Goal: Transaction & Acquisition: Purchase product/service

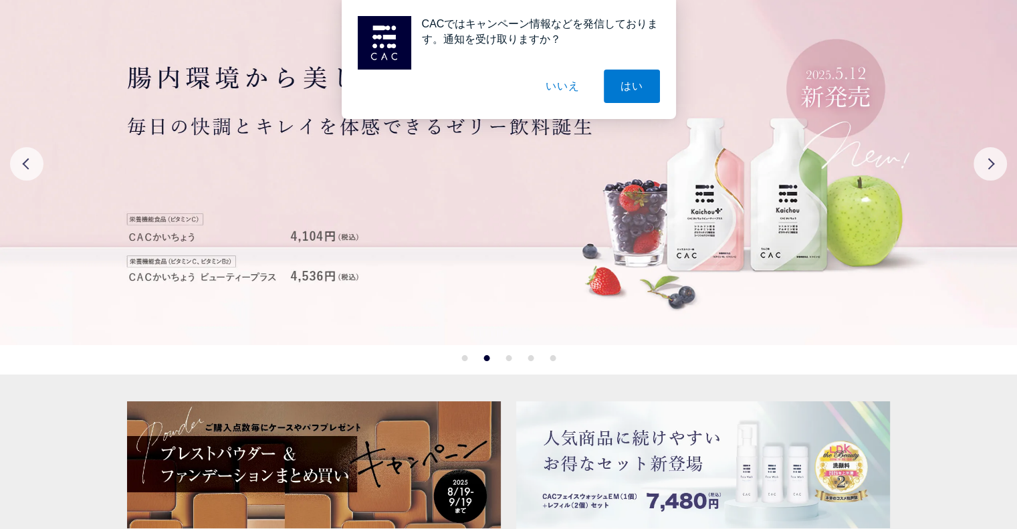
scroll to position [223, 0]
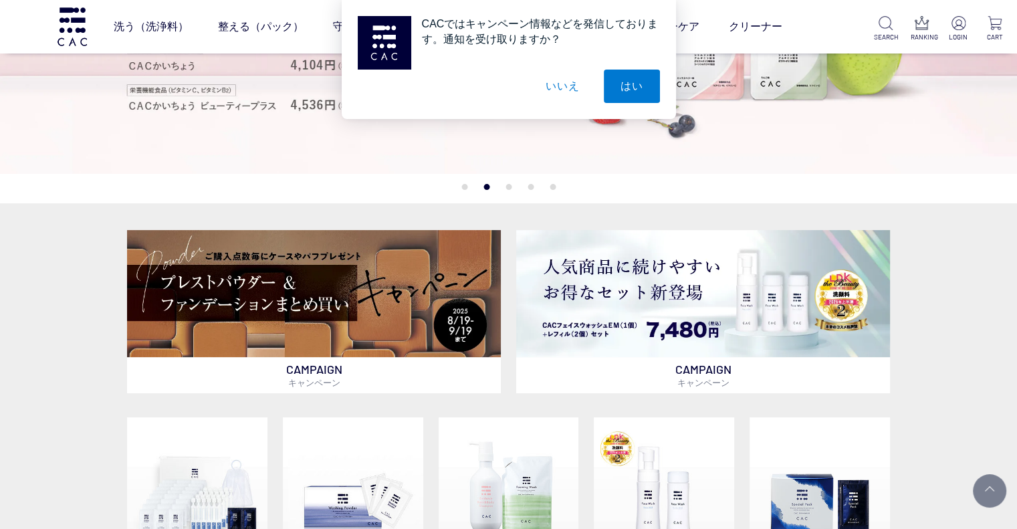
click at [571, 94] on button "いいえ" at bounding box center [562, 86] width 67 height 33
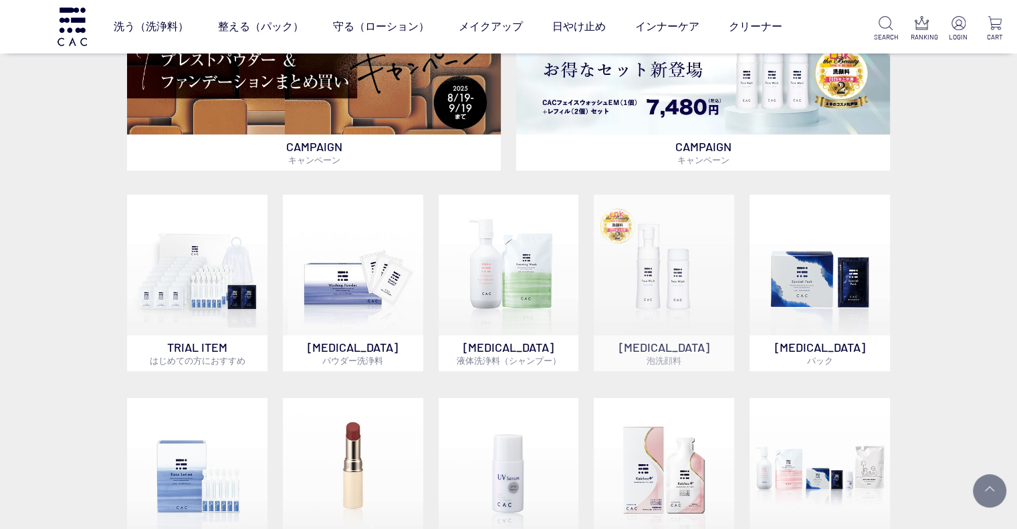
scroll to position [668, 0]
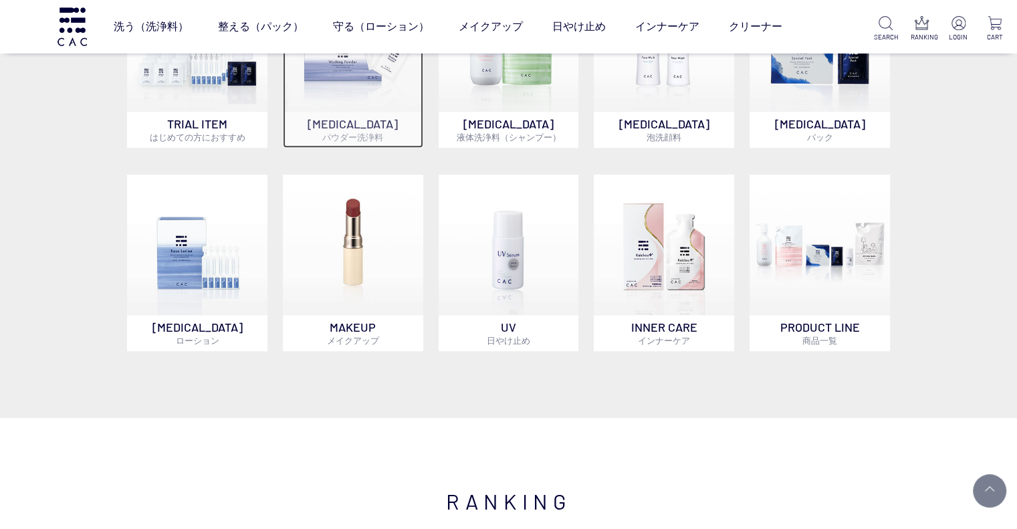
click at [349, 125] on p "[MEDICAL_DATA] パウダー洗浄料" at bounding box center [353, 130] width 140 height 36
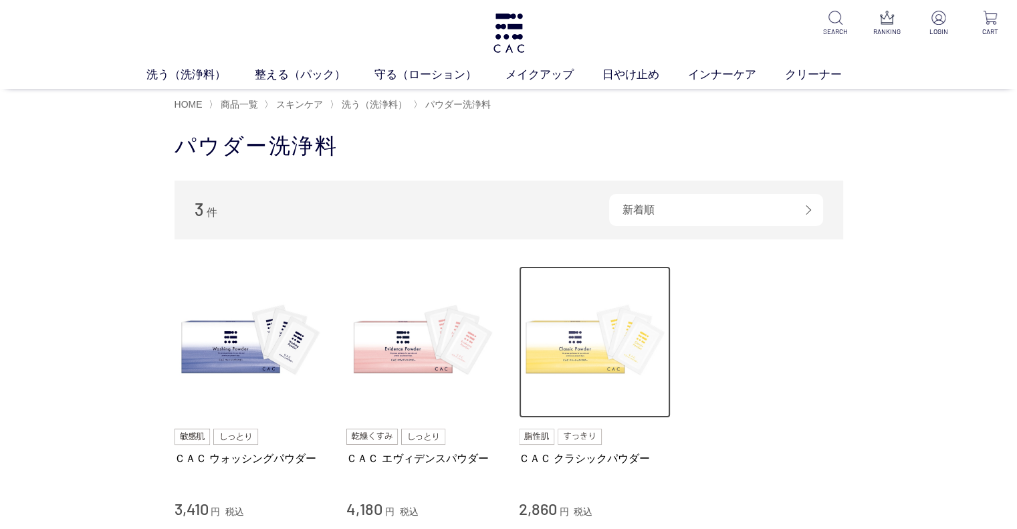
click at [585, 334] on img at bounding box center [595, 342] width 152 height 152
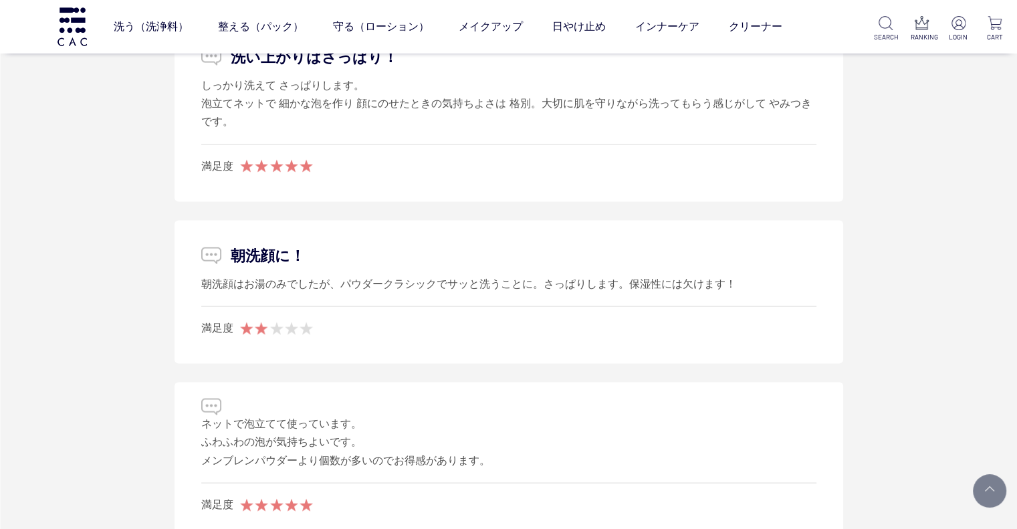
scroll to position [8020, 0]
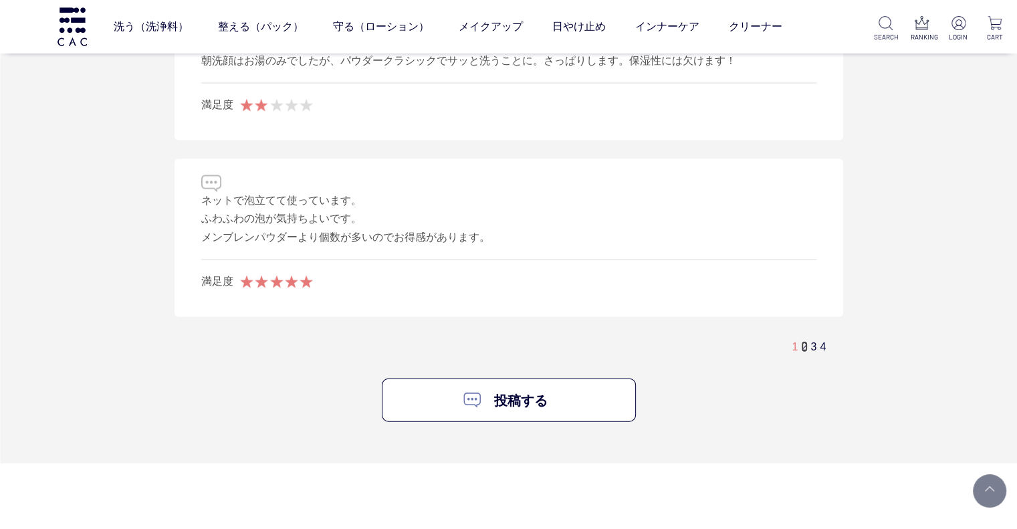
click at [803, 341] on link "2" at bounding box center [804, 346] width 6 height 11
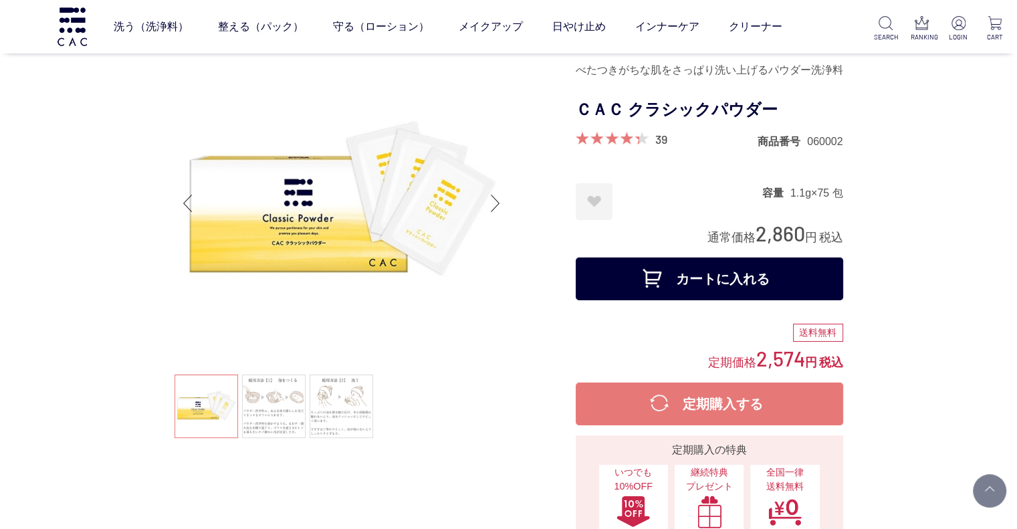
scroll to position [0, 0]
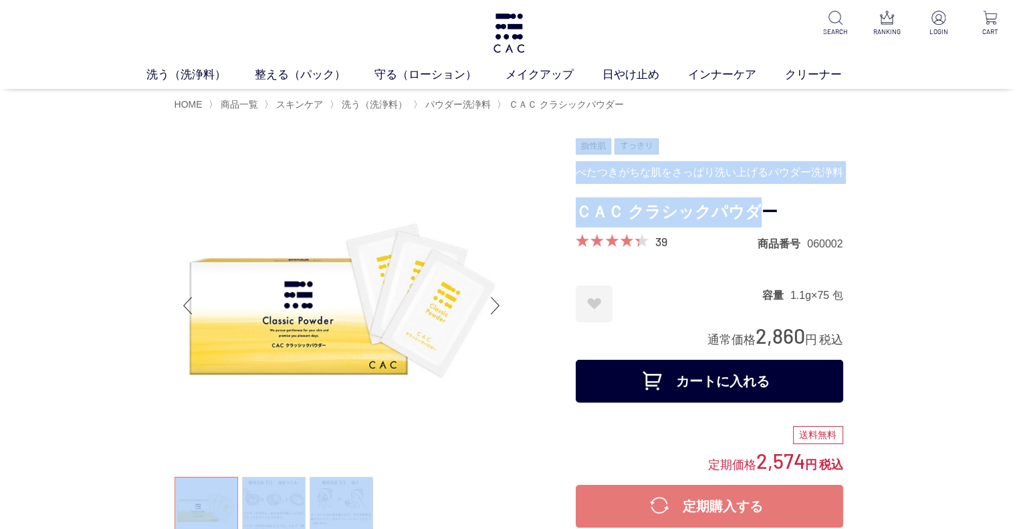
drag, startPoint x: 592, startPoint y: 213, endPoint x: 749, endPoint y: 212, distance: 156.4
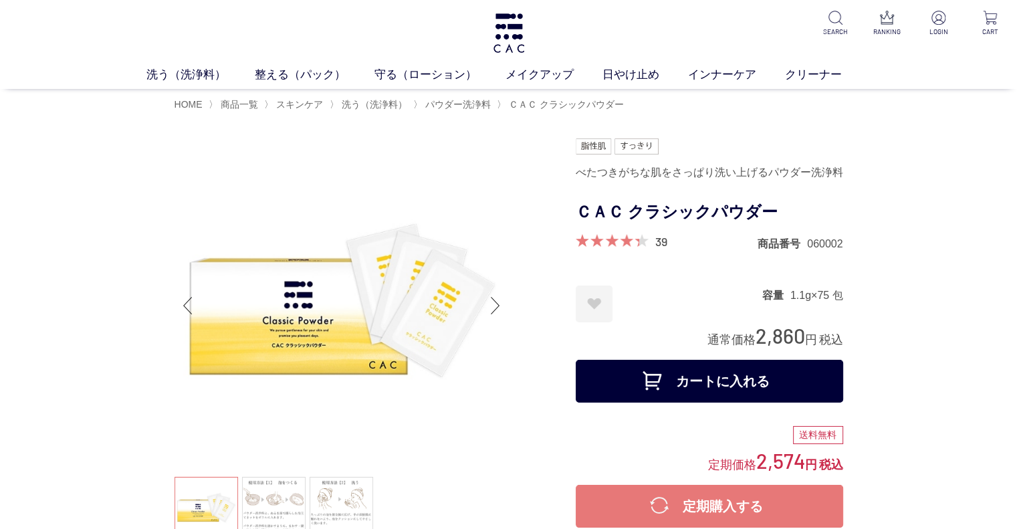
click at [770, 209] on h1 "ＣＡＣ クラシックパウダー" at bounding box center [708, 212] width 267 height 30
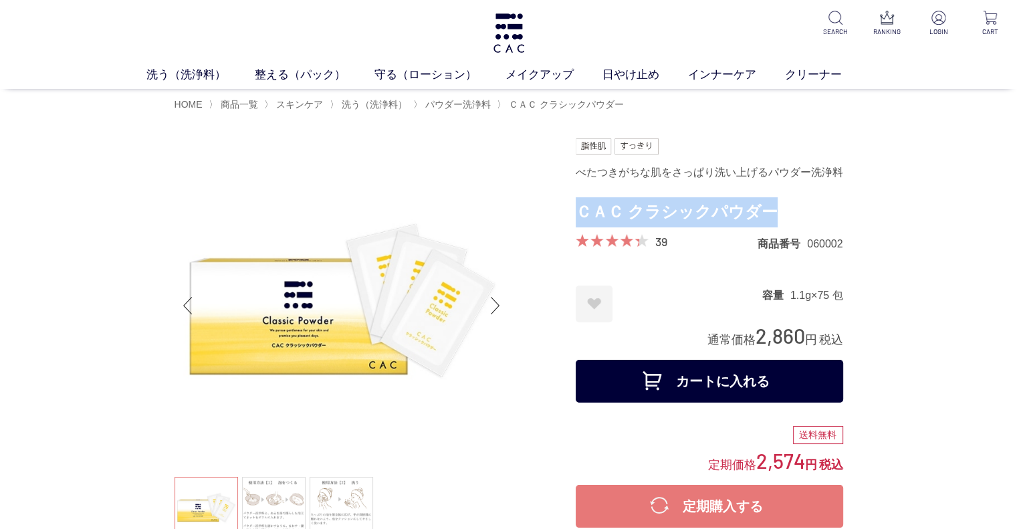
drag, startPoint x: 577, startPoint y: 211, endPoint x: 762, endPoint y: 203, distance: 184.6
click at [765, 199] on h1 "ＣＡＣ クラシックパウダー" at bounding box center [708, 212] width 267 height 30
copy h1 "ＣＡＣ クラシックパウダー"
